Goal: Task Accomplishment & Management: Manage account settings

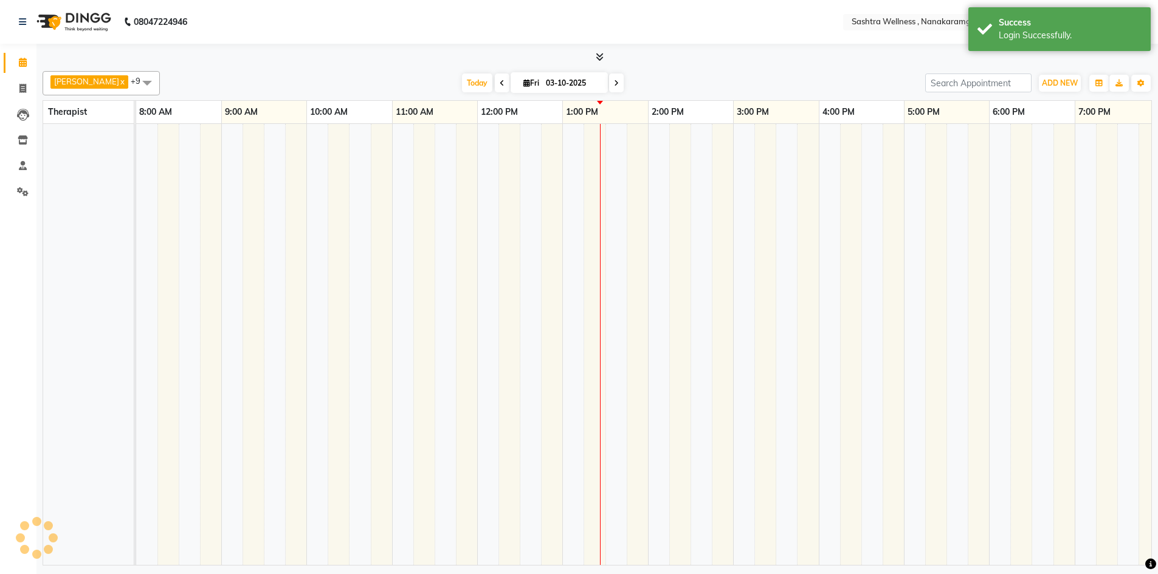
select select "en"
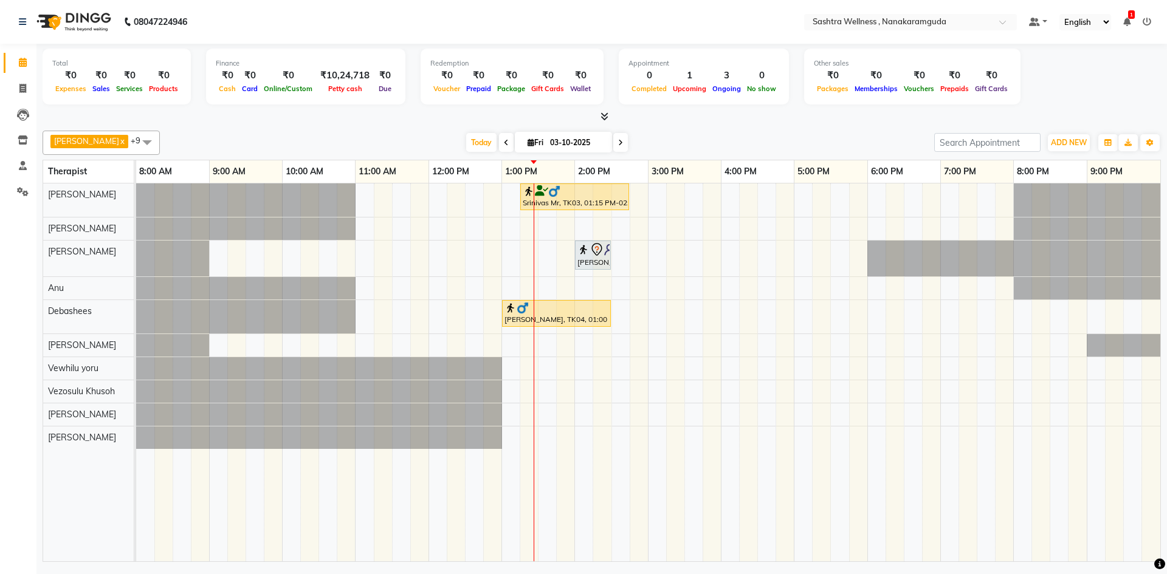
click at [97, 137] on span "[PERSON_NAME] [PERSON_NAME] x [PERSON_NAME] x [PERSON_NAME] x Debashees x [PERS…" at bounding box center [101, 143] width 117 height 24
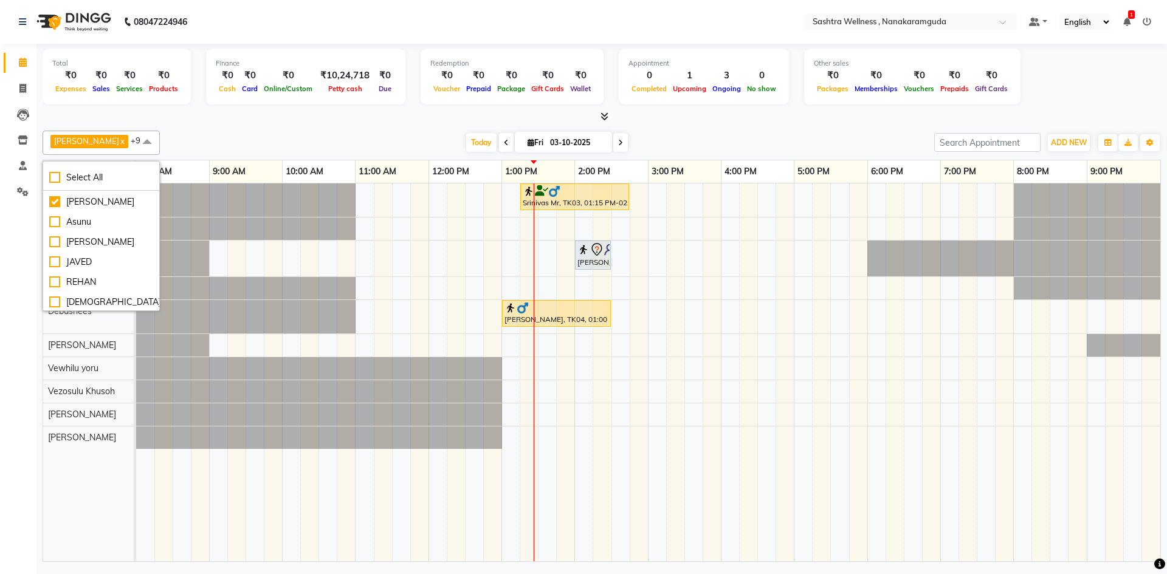
scroll to position [182, 0]
click at [78, 226] on div "Asunu" at bounding box center [101, 219] width 104 height 13
checkbox input "true"
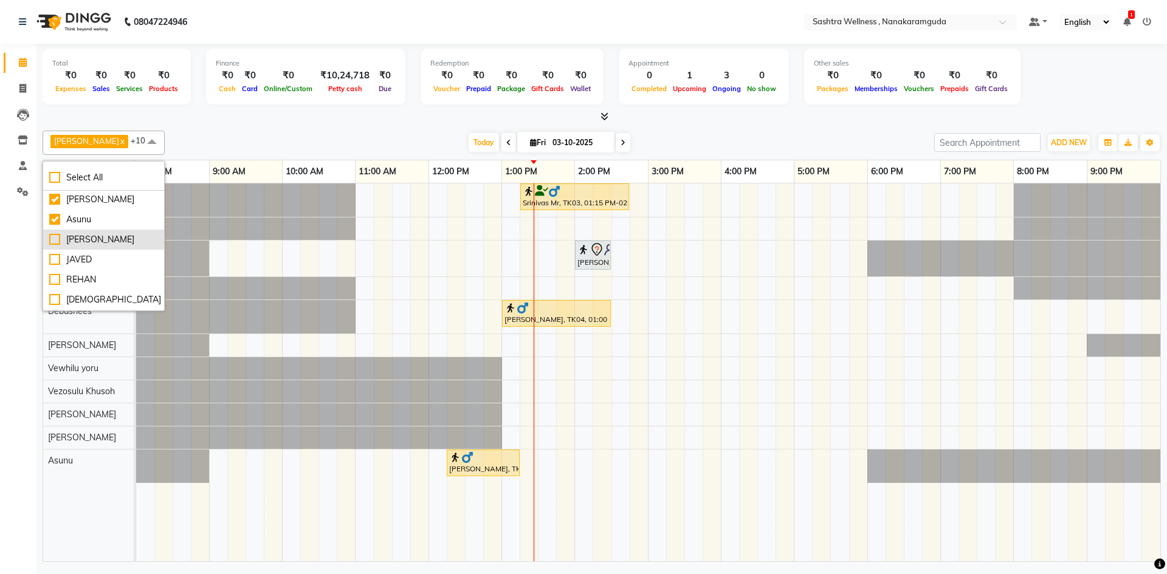
click at [96, 246] on div "[PERSON_NAME]" at bounding box center [103, 239] width 109 height 13
checkbox input "true"
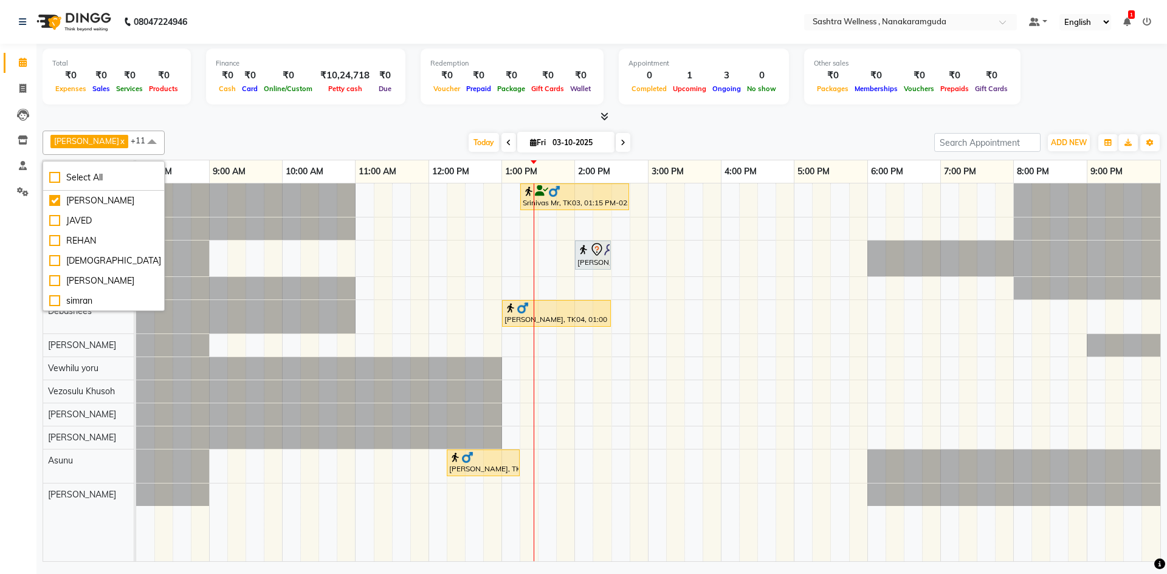
scroll to position [234, 0]
click at [181, 273] on div at bounding box center [172, 259] width 73 height 36
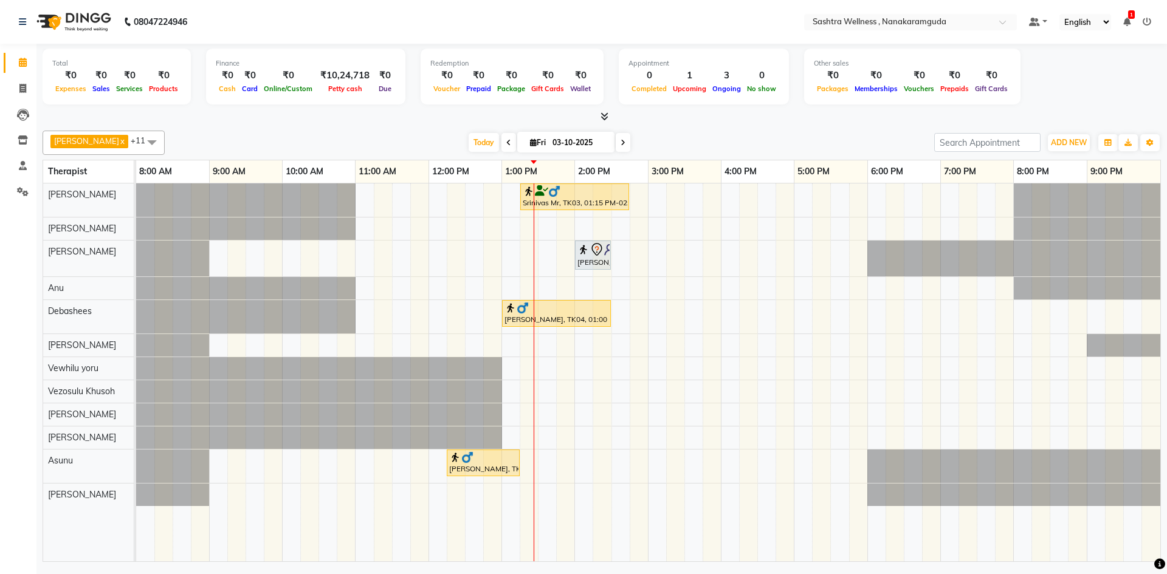
click at [1148, 22] on icon at bounding box center [1146, 22] width 9 height 9
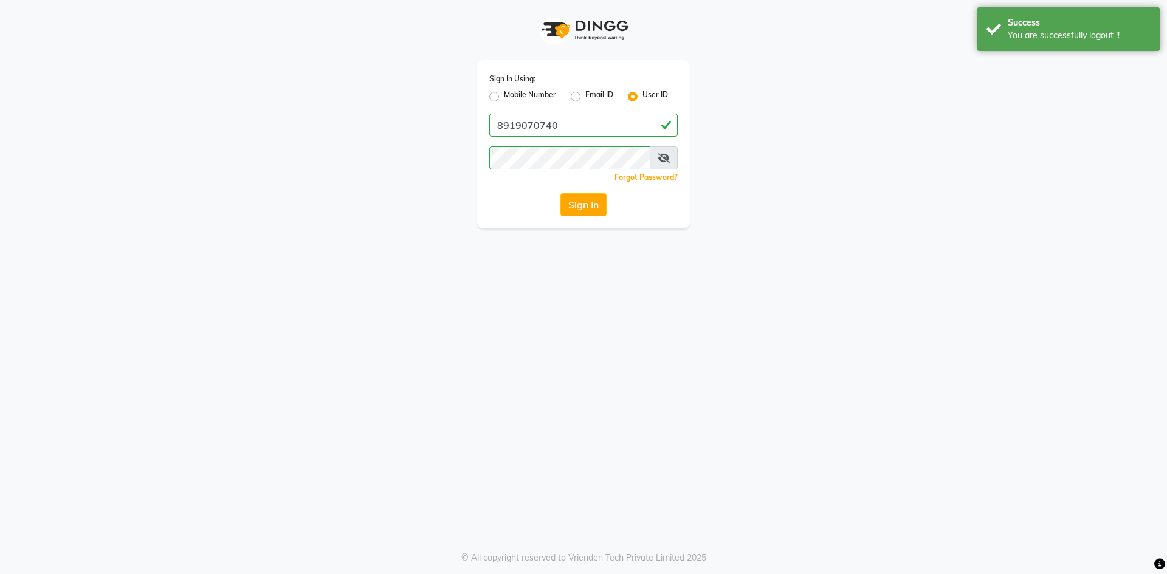
click at [532, 91] on label "Mobile Number" at bounding box center [530, 96] width 52 height 15
click at [512, 91] on input "Mobile Number" at bounding box center [508, 93] width 8 height 8
radio input "true"
radio input "false"
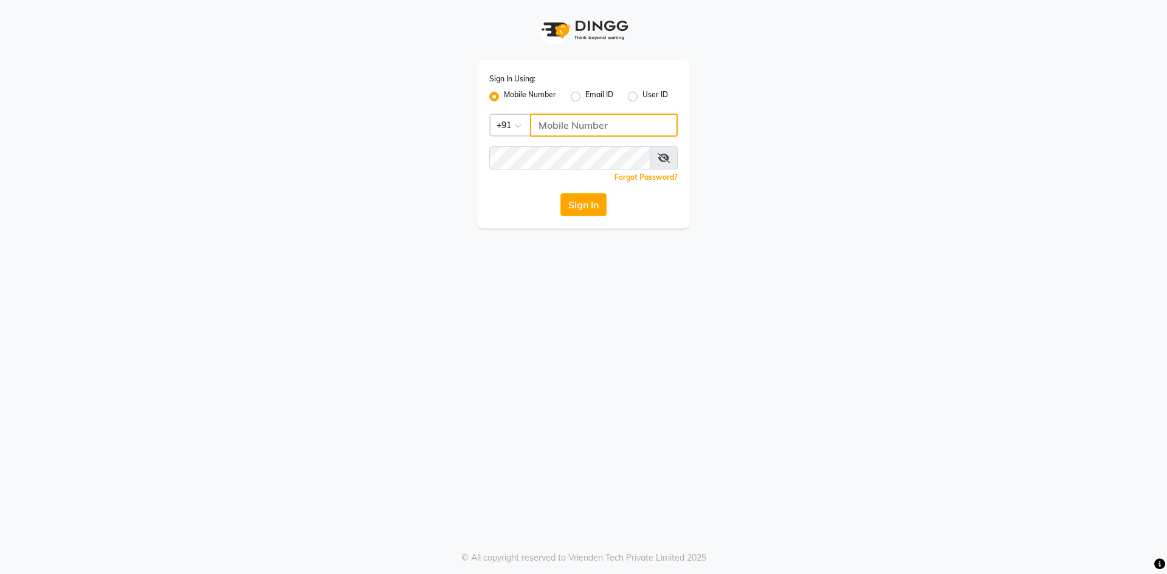
click at [586, 136] on input "Username" at bounding box center [604, 125] width 148 height 23
type input "9281094731"
click at [596, 202] on button "Sign In" at bounding box center [583, 204] width 46 height 23
